Goal: Task Accomplishment & Management: Manage account settings

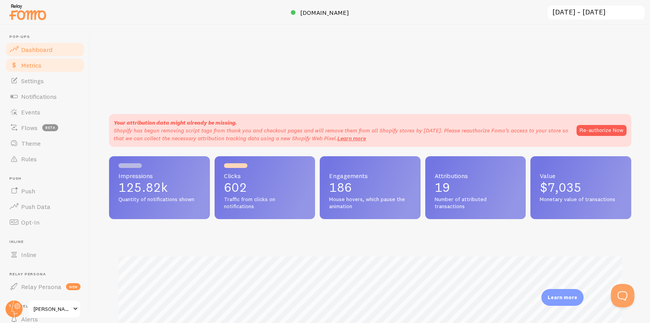
click at [46, 65] on link "Metrics" at bounding box center [45, 65] width 80 height 16
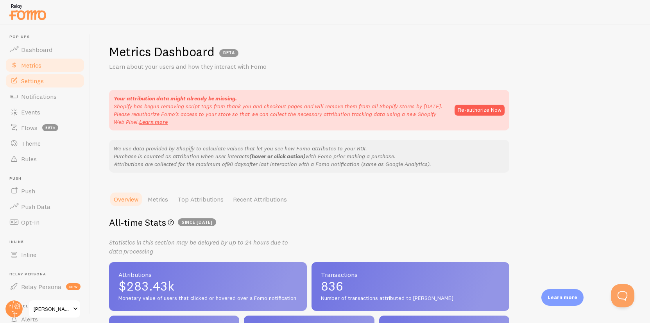
click at [27, 81] on span "Settings" at bounding box center [32, 81] width 23 height 8
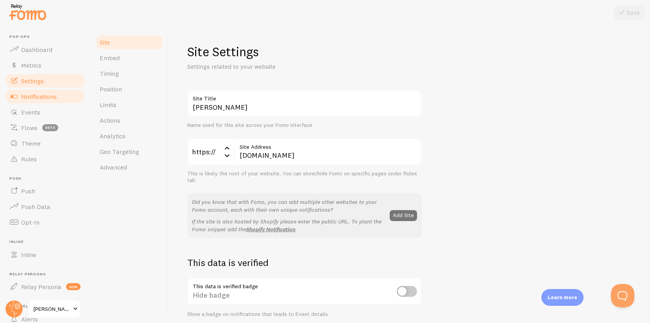
click at [41, 95] on span "Notifications" at bounding box center [39, 97] width 36 height 8
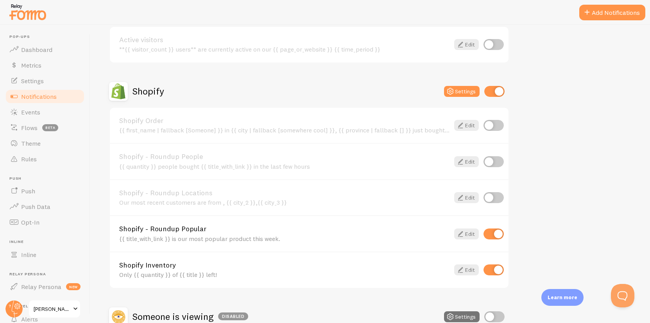
scroll to position [220, 0]
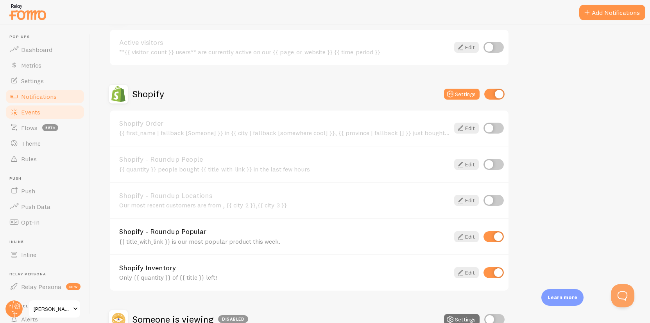
click at [34, 116] on link "Events" at bounding box center [45, 112] width 80 height 16
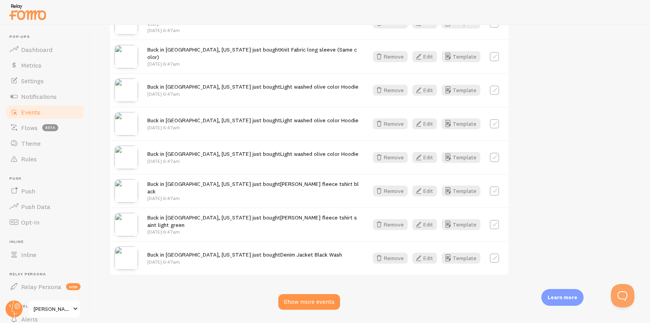
scroll to position [965, 0]
click at [306, 303] on div "Show more events" at bounding box center [309, 303] width 62 height 16
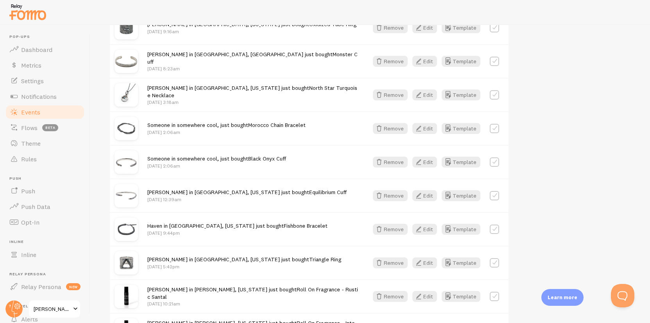
scroll to position [320, 0]
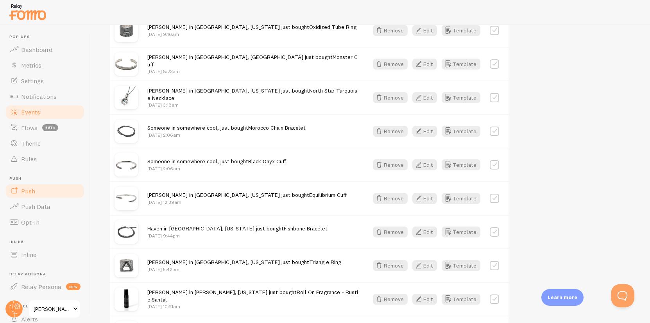
click at [43, 191] on link "Push" at bounding box center [45, 191] width 80 height 16
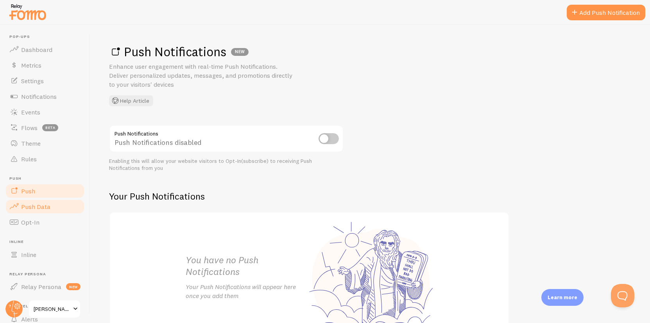
click at [41, 205] on span "Push Data" at bounding box center [35, 207] width 29 height 8
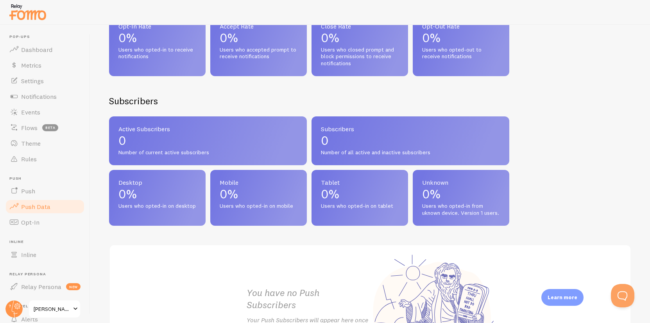
scroll to position [344, 0]
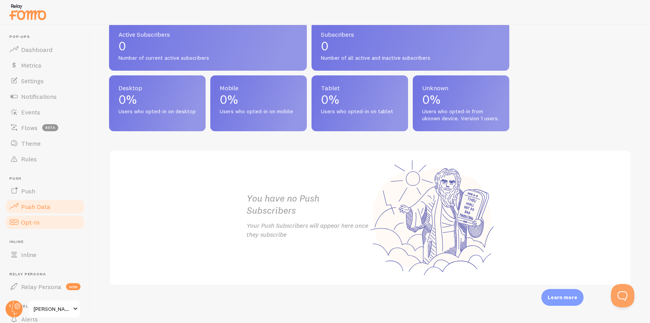
click at [36, 221] on span "Opt-In" at bounding box center [30, 222] width 18 height 8
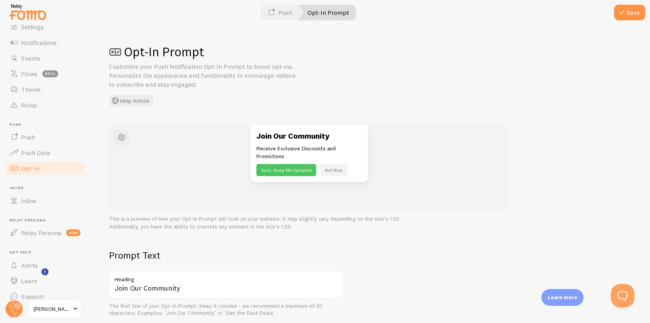
scroll to position [63, 0]
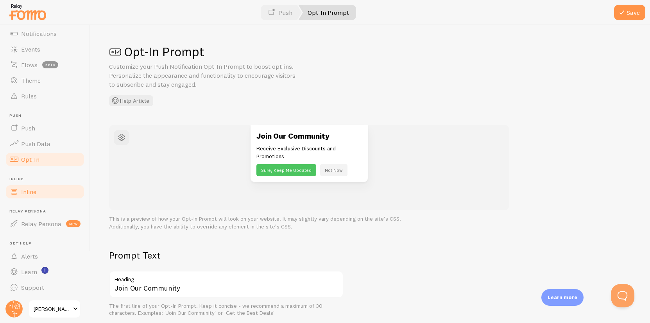
click at [36, 192] on span "Inline" at bounding box center [28, 192] width 15 height 8
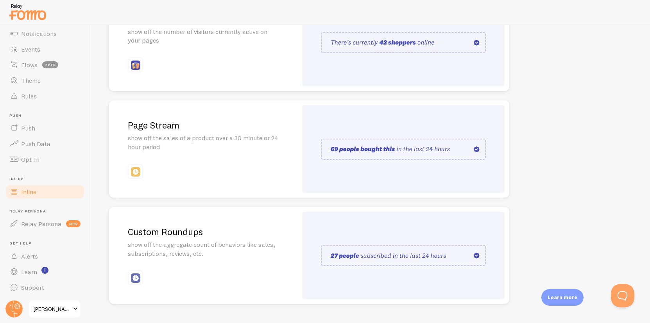
scroll to position [149, 0]
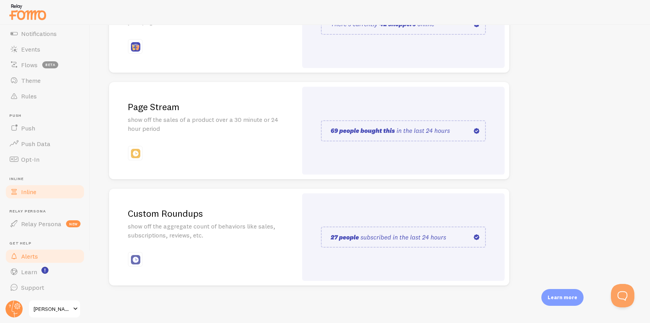
click at [36, 255] on span "Alerts" at bounding box center [29, 256] width 17 height 8
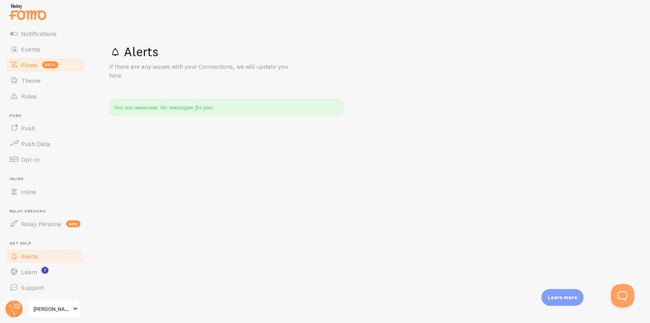
click at [31, 64] on span "Flows" at bounding box center [29, 65] width 16 height 8
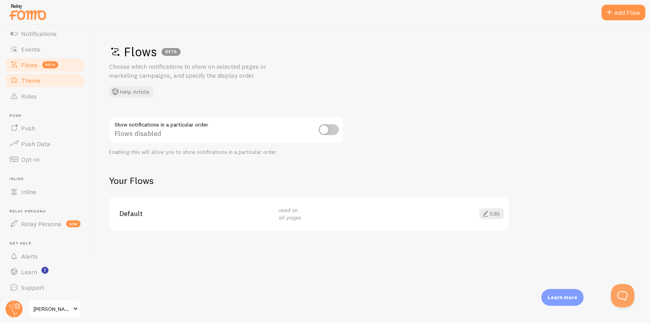
click at [24, 85] on link "Theme" at bounding box center [45, 81] width 80 height 16
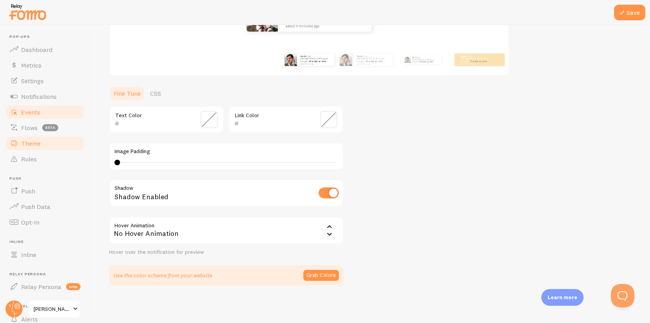
click at [38, 110] on span "Events" at bounding box center [30, 112] width 19 height 8
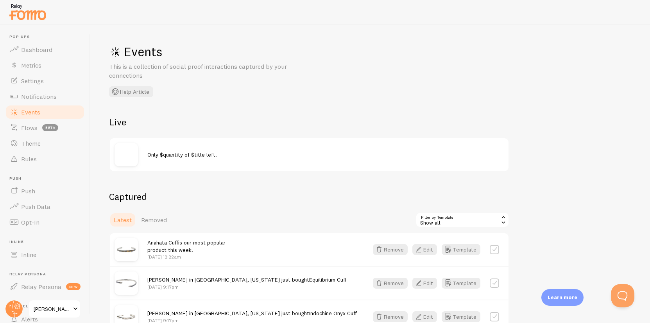
scroll to position [57, 0]
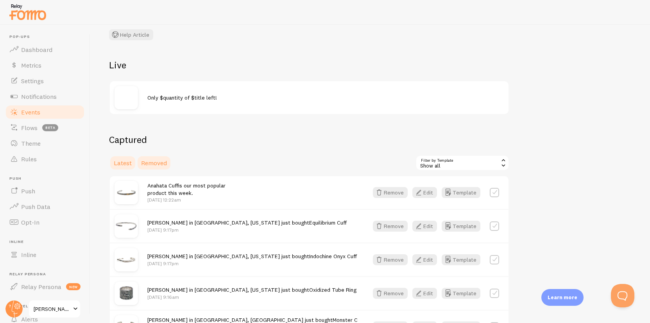
click at [153, 163] on span "Removed" at bounding box center [154, 163] width 26 height 8
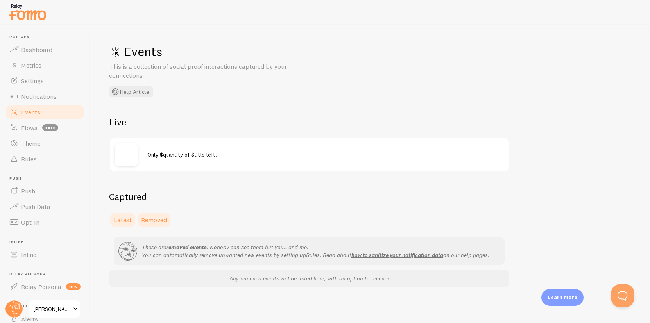
click at [119, 216] on span "Latest" at bounding box center [123, 220] width 18 height 8
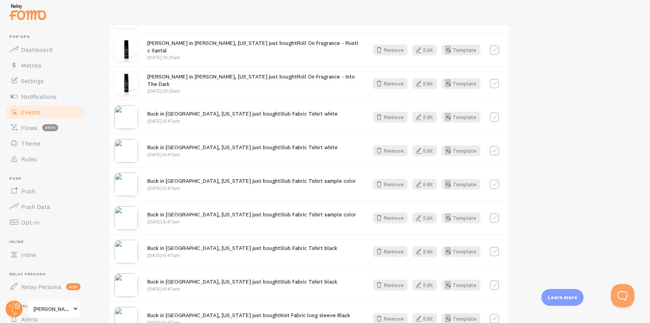
scroll to position [575, 0]
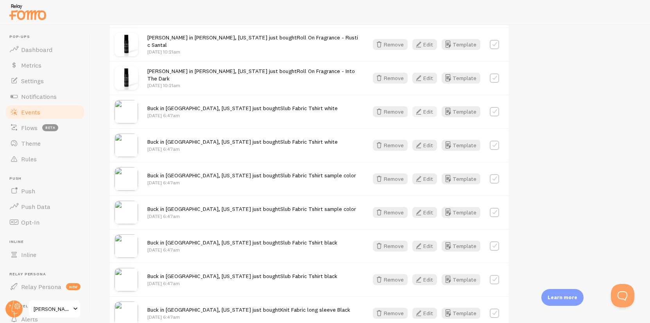
click at [427, 110] on button "Edit" at bounding box center [424, 111] width 25 height 11
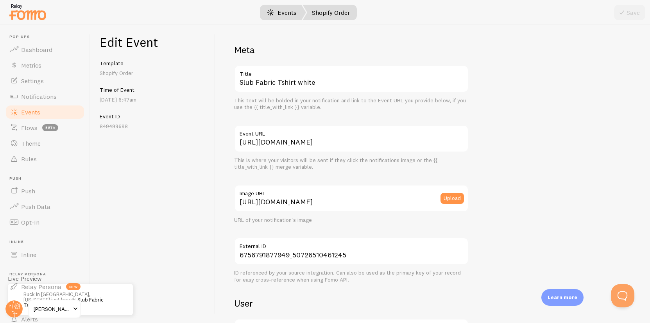
click at [289, 10] on link "Events" at bounding box center [281, 13] width 48 height 16
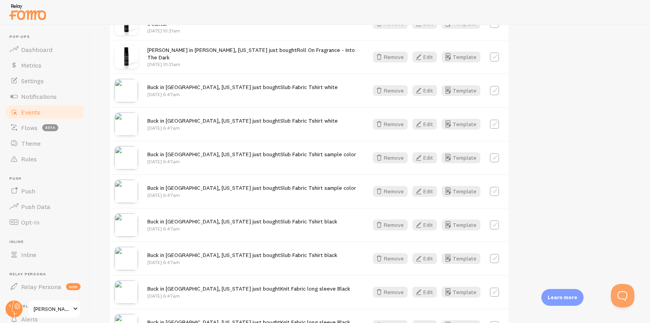
scroll to position [600, 0]
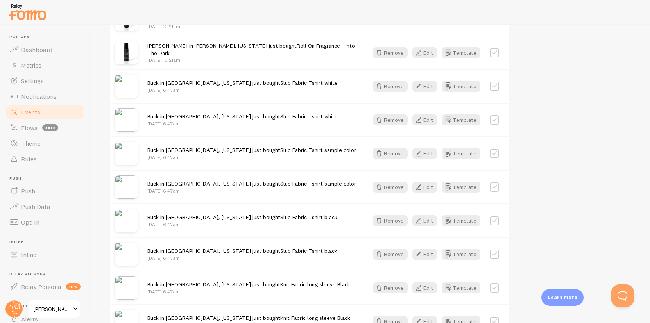
click at [494, 83] on label at bounding box center [493, 86] width 9 height 9
checkbox input "true"
click at [495, 113] on div "Buck in [GEOGRAPHIC_DATA], [US_STATE] just bought Slub Fabric Tshirt white [DAT…" at bounding box center [309, 120] width 398 height 34
click at [494, 116] on label at bounding box center [493, 119] width 9 height 9
checkbox input "true"
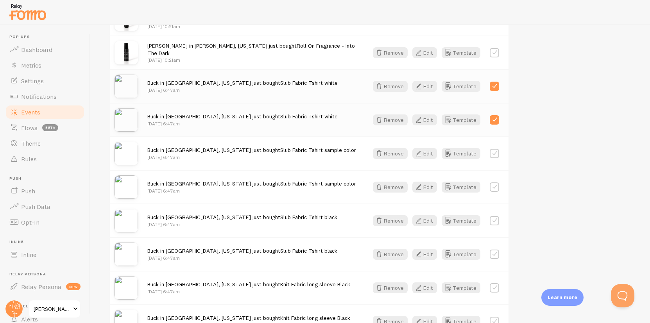
click at [493, 154] on label at bounding box center [493, 153] width 9 height 9
checkbox input "true"
click at [497, 181] on div "Buck in [GEOGRAPHIC_DATA], [US_STATE] just bought Slub Fabric Tshirt sample col…" at bounding box center [309, 187] width 398 height 34
click at [495, 185] on label at bounding box center [493, 186] width 9 height 9
checkbox input "true"
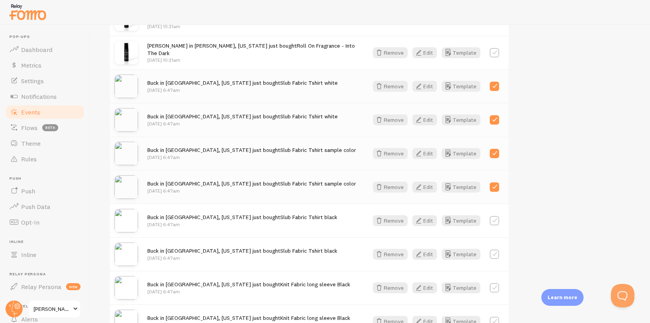
click at [497, 220] on label at bounding box center [493, 220] width 9 height 9
checkbox input "true"
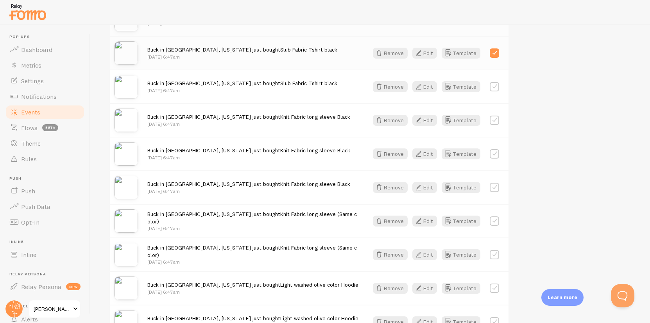
scroll to position [755, 0]
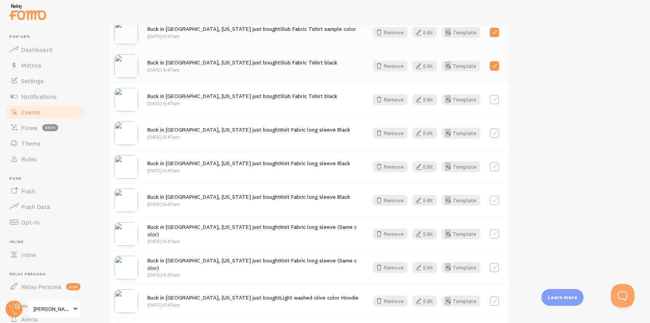
click at [491, 101] on label at bounding box center [493, 99] width 9 height 9
checkbox input "true"
click at [494, 134] on label at bounding box center [493, 133] width 9 height 9
checkbox input "true"
click at [494, 162] on label at bounding box center [493, 166] width 9 height 9
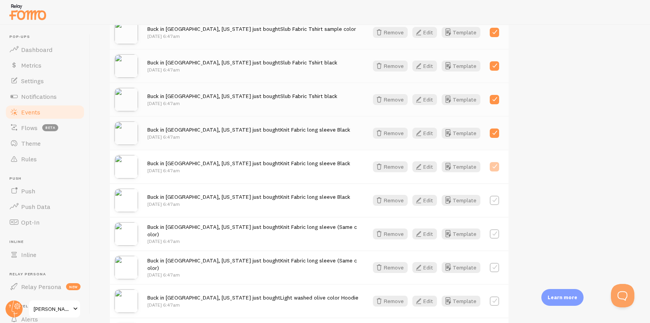
checkbox input "true"
click at [497, 198] on label at bounding box center [493, 200] width 9 height 9
checkbox input "true"
click at [496, 231] on label at bounding box center [493, 233] width 9 height 9
checkbox input "true"
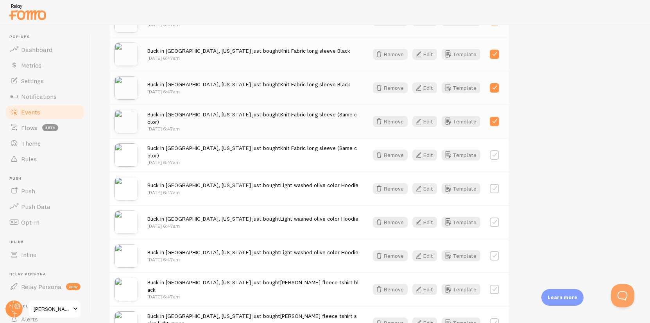
scroll to position [871, 0]
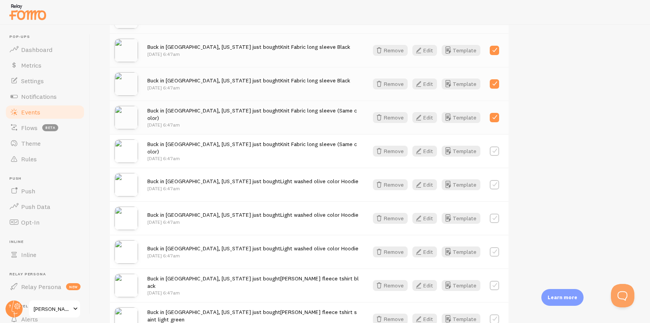
click at [492, 150] on label at bounding box center [493, 150] width 9 height 9
checkbox input "true"
click at [495, 185] on label at bounding box center [493, 184] width 9 height 9
checkbox input "true"
click at [497, 219] on label at bounding box center [493, 218] width 9 height 9
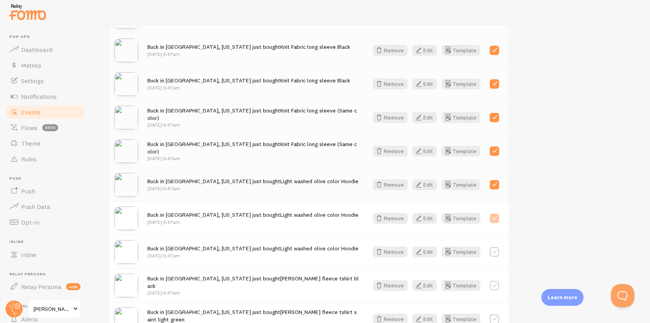
checkbox input "true"
click at [495, 243] on div "Buck in [GEOGRAPHIC_DATA], [US_STATE] just bought Light washed olive color Hood…" at bounding box center [309, 252] width 398 height 34
click at [495, 252] on label at bounding box center [493, 251] width 9 height 9
checkbox input "true"
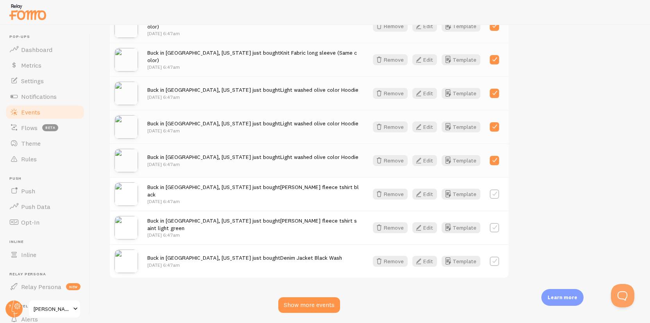
scroll to position [981, 0]
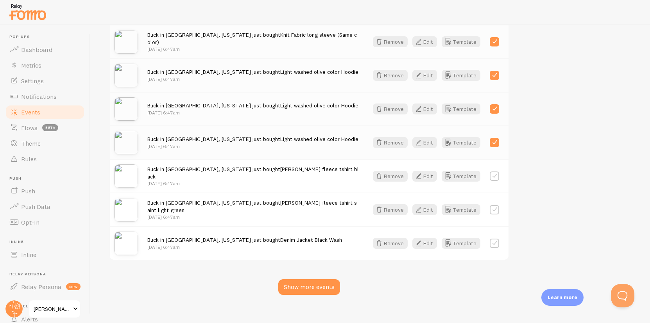
click at [493, 177] on label at bounding box center [493, 175] width 9 height 9
checkbox input "true"
click at [496, 203] on div "Buck in [GEOGRAPHIC_DATA], [US_STATE] just bought [PERSON_NAME] fleece tshirt s…" at bounding box center [309, 210] width 398 height 34
click at [496, 207] on label at bounding box center [493, 209] width 9 height 9
checkbox input "true"
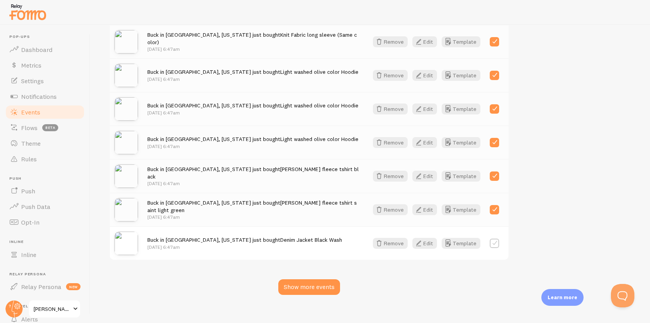
click at [494, 242] on label at bounding box center [493, 243] width 9 height 9
checkbox input "true"
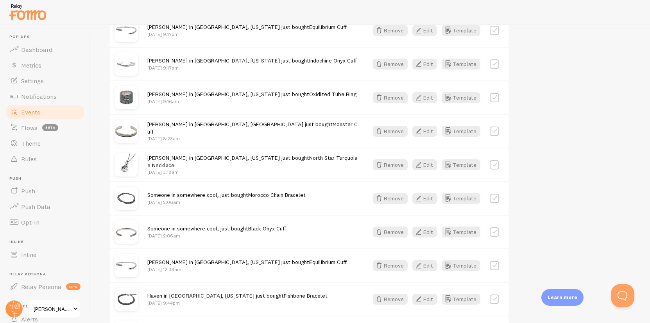
scroll to position [0, 0]
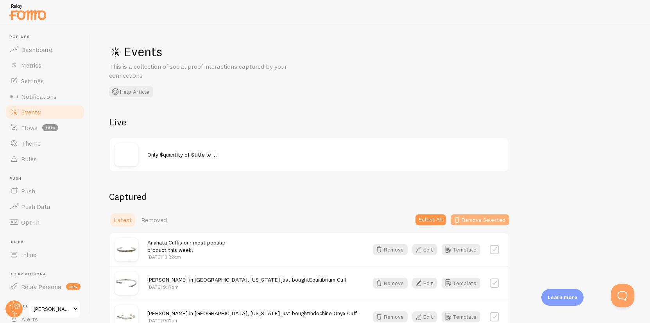
click at [491, 219] on button "Remove Selected" at bounding box center [479, 219] width 59 height 11
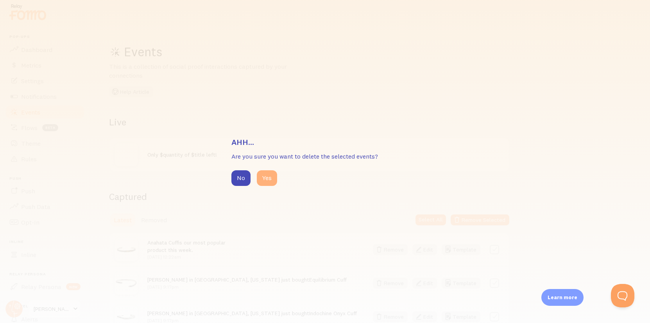
click at [264, 179] on button "Yes" at bounding box center [267, 178] width 20 height 16
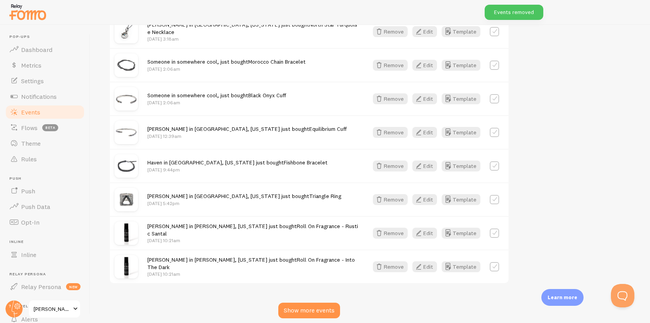
scroll to position [465, 0]
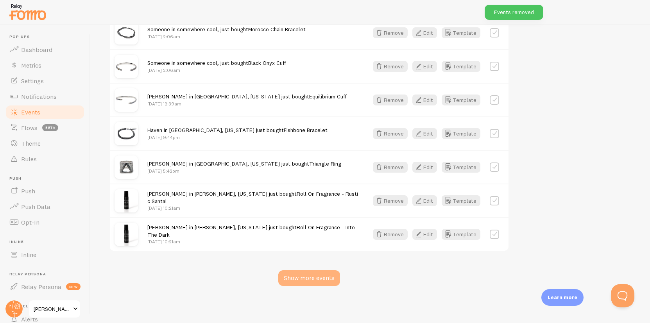
click at [314, 284] on div "Show more events" at bounding box center [309, 278] width 62 height 16
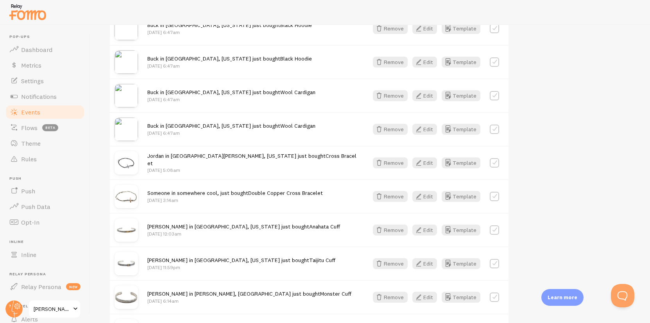
scroll to position [1473, 0]
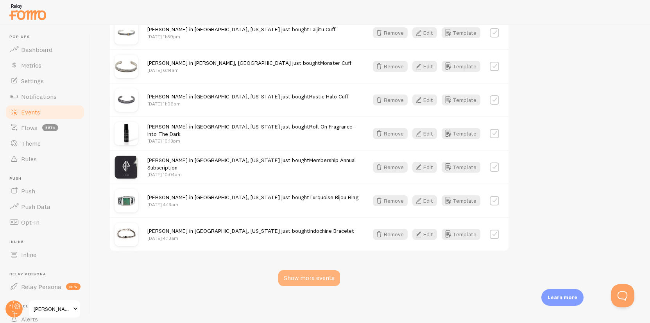
click at [322, 276] on div "Show more events" at bounding box center [309, 278] width 62 height 16
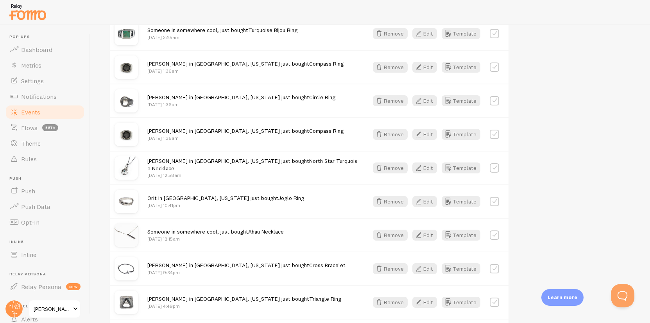
scroll to position [2481, 0]
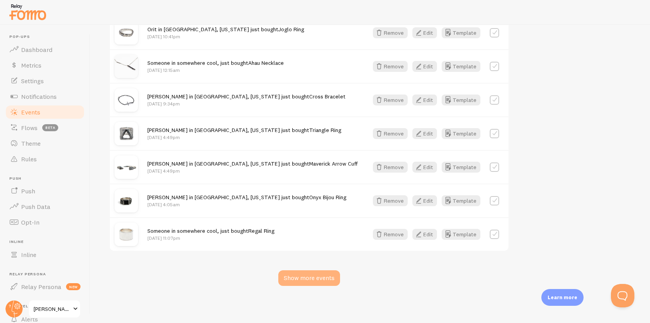
click at [322, 276] on div "Show more events" at bounding box center [309, 278] width 62 height 16
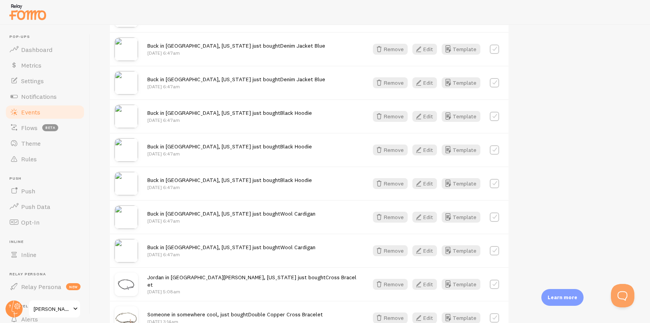
scroll to position [1127, 0]
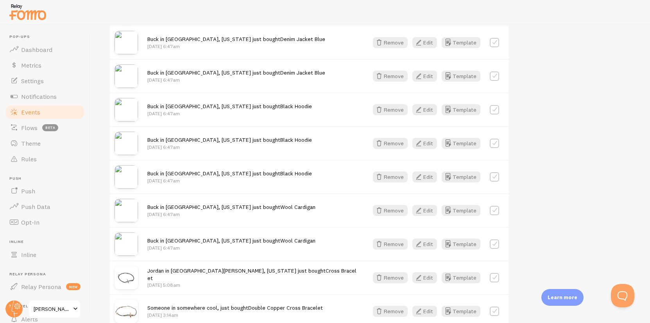
click at [496, 241] on label at bounding box center [493, 243] width 9 height 9
checkbox input "true"
click at [495, 207] on label at bounding box center [493, 210] width 9 height 9
checkbox input "true"
click at [495, 171] on div at bounding box center [493, 176] width 9 height 11
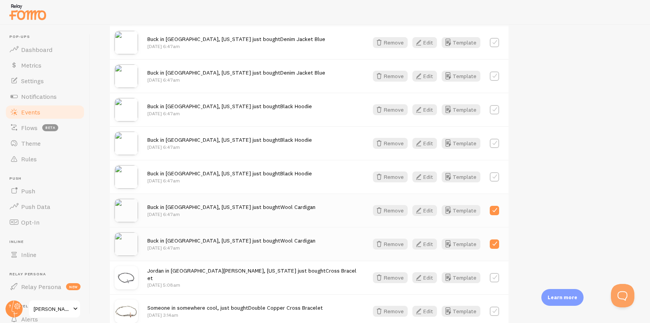
click at [495, 176] on label at bounding box center [493, 176] width 9 height 9
checkbox input "true"
click at [494, 141] on label at bounding box center [493, 143] width 9 height 9
checkbox input "true"
click at [494, 109] on label at bounding box center [493, 109] width 9 height 9
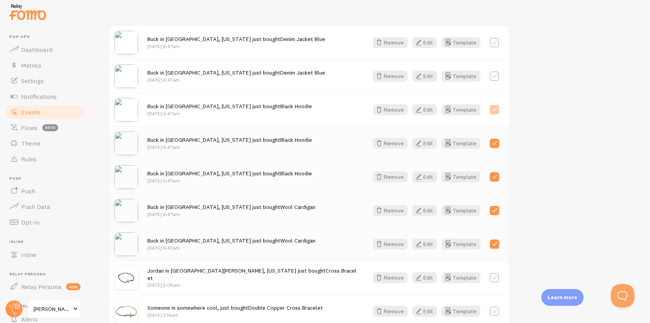
checkbox input "true"
click at [494, 68] on div "Buck in [GEOGRAPHIC_DATA], [US_STATE] just bought Denim Jacket Blue [DATE] 6:47…" at bounding box center [309, 76] width 398 height 34
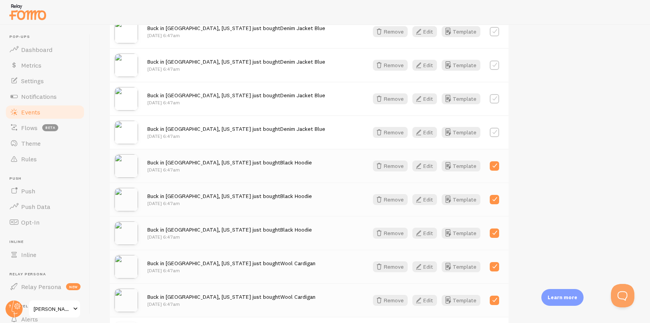
scroll to position [1070, 0]
click at [495, 100] on label at bounding box center [493, 99] width 9 height 9
checkbox input "true"
click at [493, 133] on label at bounding box center [493, 133] width 9 height 9
checkbox input "true"
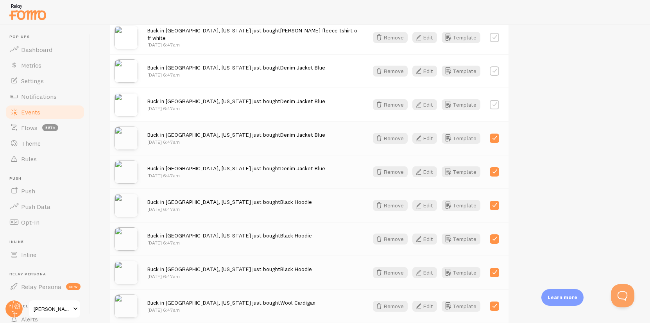
scroll to position [1003, 0]
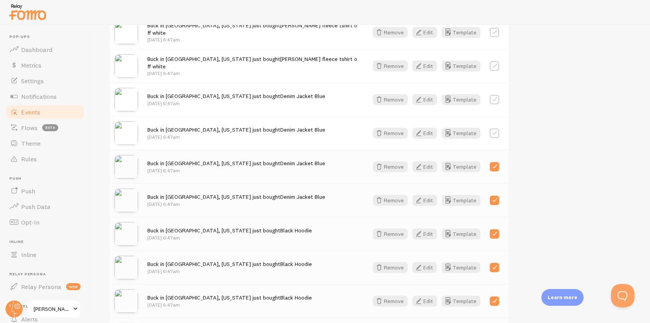
click at [497, 135] on label at bounding box center [493, 133] width 9 height 9
checkbox input "true"
click at [494, 95] on label at bounding box center [493, 99] width 9 height 9
checkbox input "true"
click at [493, 70] on label at bounding box center [493, 65] width 9 height 9
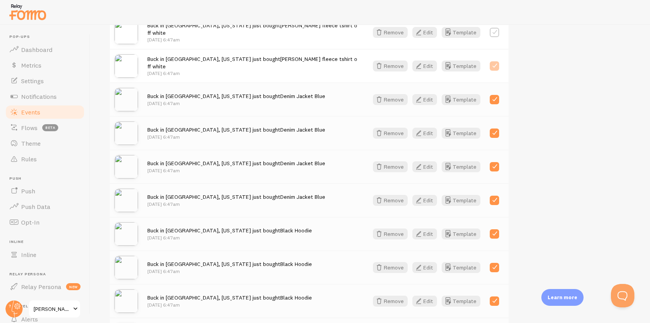
checkbox input "true"
click at [493, 32] on label at bounding box center [493, 32] width 9 height 9
checkbox input "true"
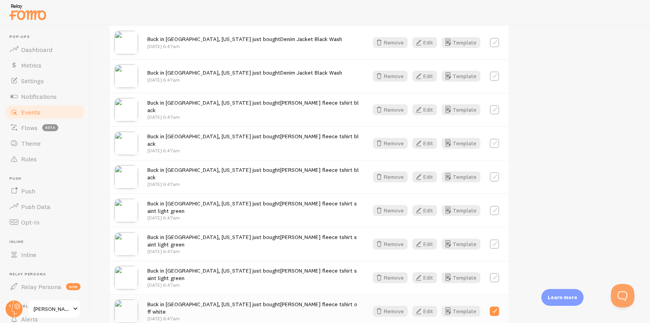
scroll to position [730, 0]
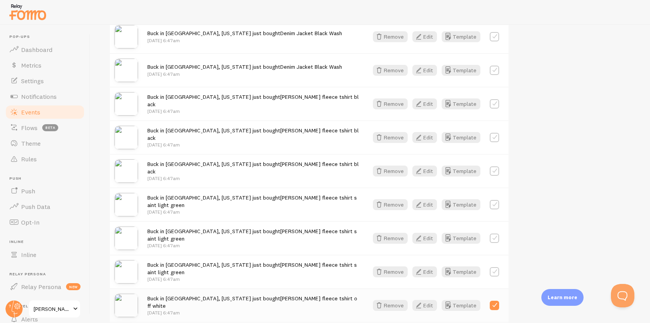
click at [496, 273] on label at bounding box center [493, 271] width 9 height 9
checkbox input "true"
click at [495, 234] on label at bounding box center [493, 238] width 9 height 9
checkbox input "true"
click at [492, 200] on label at bounding box center [493, 204] width 9 height 9
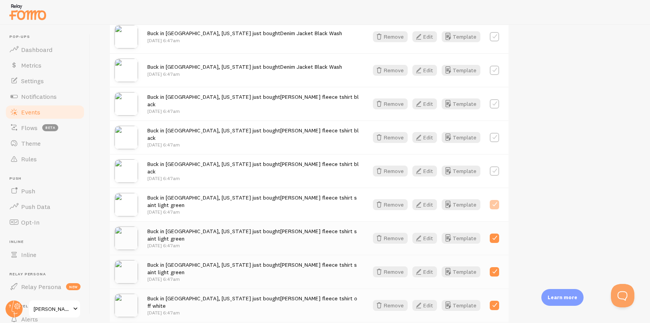
checkbox input "true"
click at [495, 175] on div at bounding box center [493, 171] width 9 height 11
click at [495, 168] on label at bounding box center [493, 170] width 9 height 9
checkbox input "true"
click at [494, 139] on label at bounding box center [493, 137] width 9 height 9
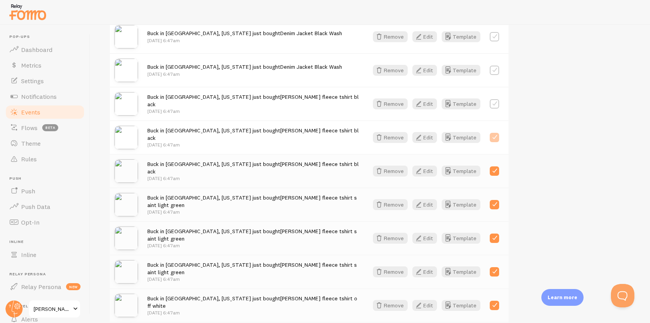
checkbox input "true"
click at [495, 101] on label at bounding box center [493, 103] width 9 height 9
checkbox input "true"
click at [494, 76] on div "Buck in [GEOGRAPHIC_DATA], [US_STATE] just bought Denim Jacket Black Wash [DATE…" at bounding box center [309, 70] width 398 height 34
click at [494, 70] on label at bounding box center [493, 70] width 9 height 9
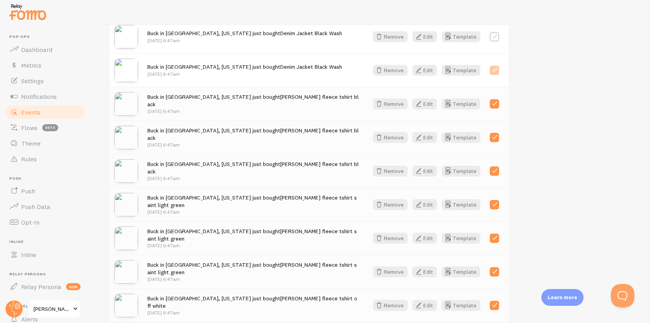
checkbox input "true"
click at [493, 36] on label at bounding box center [493, 36] width 9 height 9
checkbox input "true"
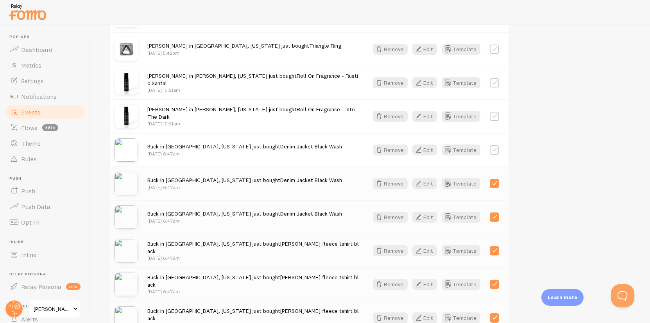
scroll to position [582, 0]
click at [497, 148] on label at bounding box center [493, 150] width 9 height 9
checkbox input "true"
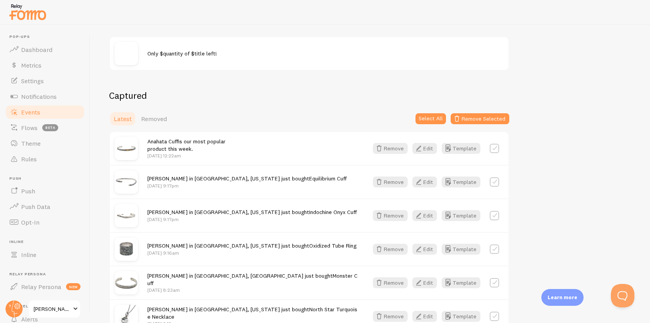
scroll to position [0, 0]
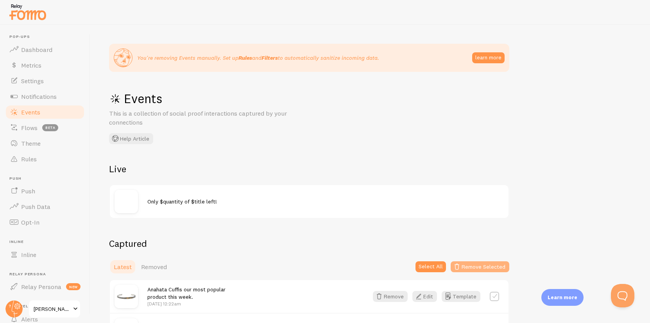
click at [491, 267] on button "Remove Selected" at bounding box center [479, 266] width 59 height 11
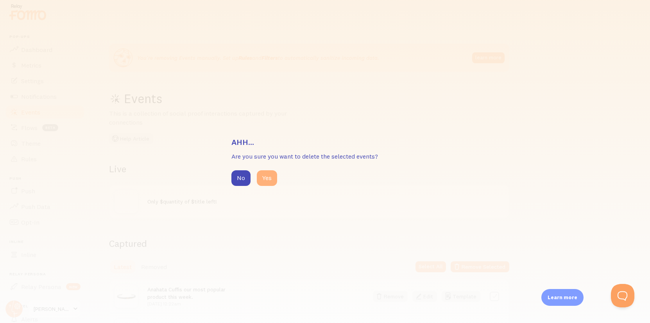
click at [267, 181] on button "Yes" at bounding box center [267, 178] width 20 height 16
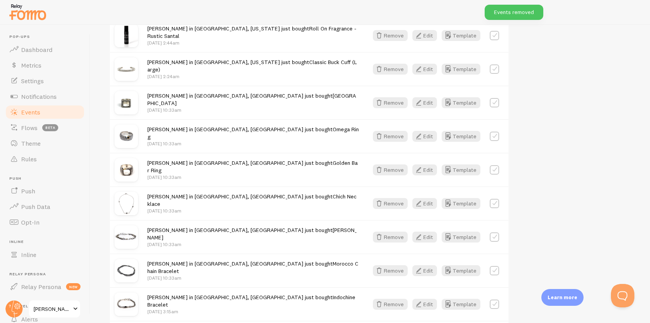
scroll to position [2817, 0]
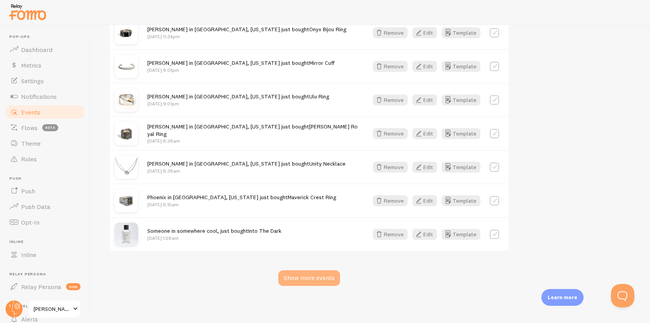
click at [304, 275] on div "Show more events" at bounding box center [309, 278] width 62 height 16
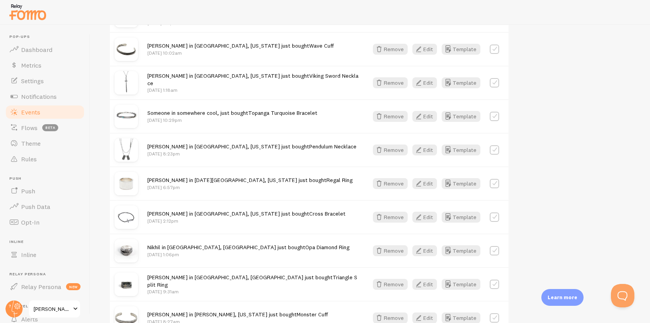
scroll to position [3825, 0]
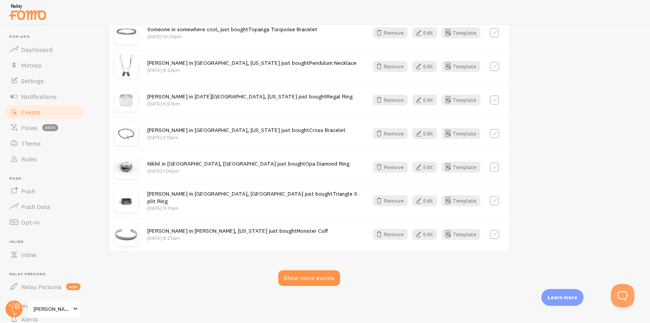
click at [322, 286] on div "You're removing Events manually. Set up Rules and Filters to automatically sani…" at bounding box center [369, 174] width 559 height 298
click at [328, 275] on div "Show more events" at bounding box center [309, 278] width 62 height 16
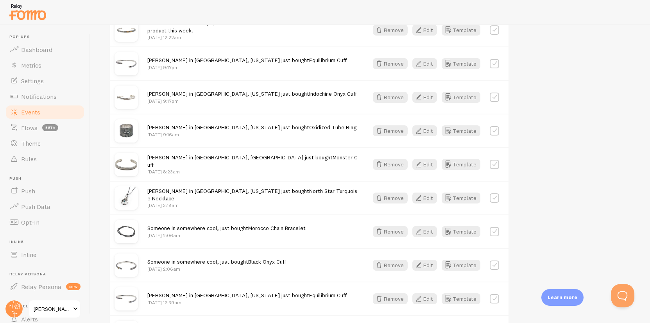
scroll to position [0, 0]
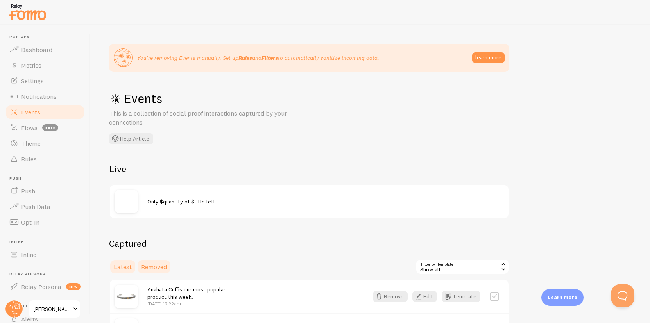
click at [157, 265] on span "Removed" at bounding box center [154, 267] width 26 height 8
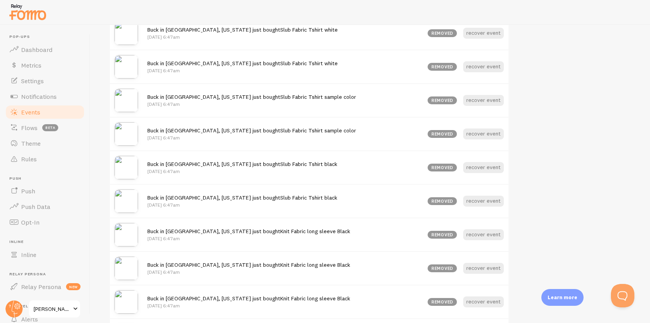
scroll to position [1080, 0]
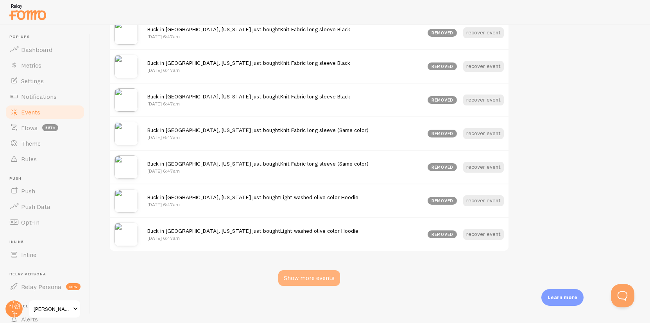
click at [320, 275] on div "Show more events" at bounding box center [309, 278] width 62 height 16
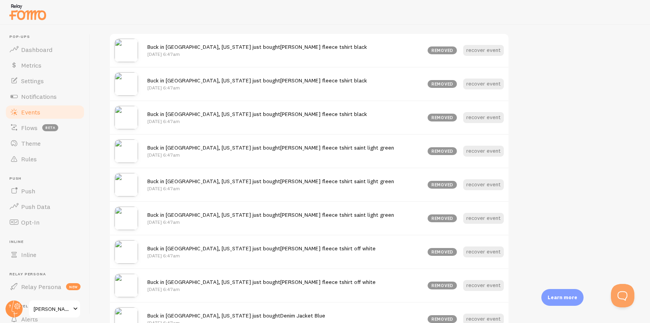
scroll to position [291, 0]
